Goal: Transaction & Acquisition: Purchase product/service

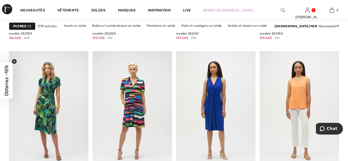
scroll to position [972, 0]
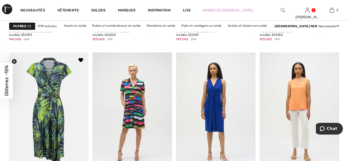
click at [55, 106] on img at bounding box center [48, 111] width 79 height 119
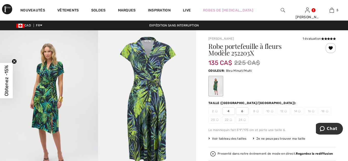
click at [155, 89] on img at bounding box center [147, 103] width 98 height 147
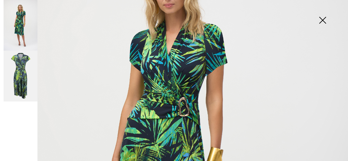
scroll to position [82, 0]
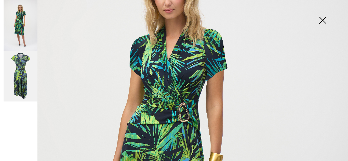
click at [324, 24] on img at bounding box center [322, 21] width 25 height 26
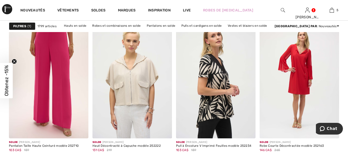
scroll to position [2008, 0]
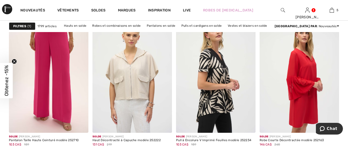
click at [304, 80] on img at bounding box center [299, 73] width 79 height 119
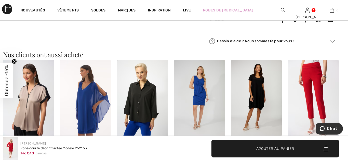
scroll to position [309, 0]
